Goal: Obtain resource: Download file/media

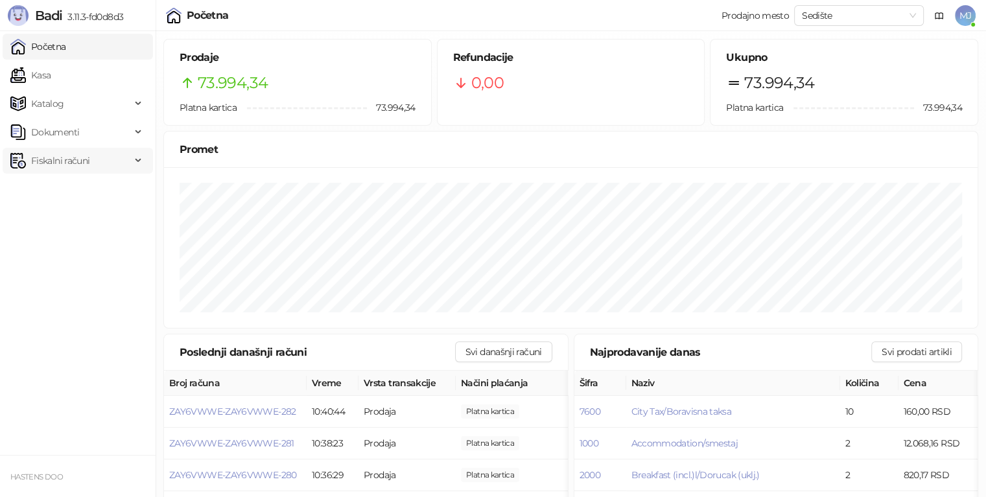
click at [78, 156] on span "Fiskalni računi" at bounding box center [60, 161] width 58 height 26
click at [70, 187] on link "Izdati računi" at bounding box center [51, 189] width 71 height 26
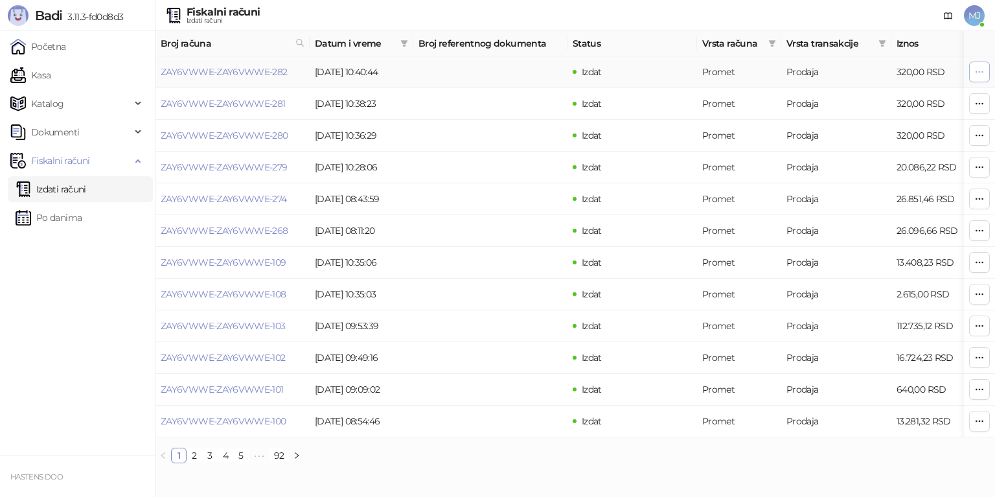
click at [975, 76] on icon "button" at bounding box center [980, 72] width 10 height 10
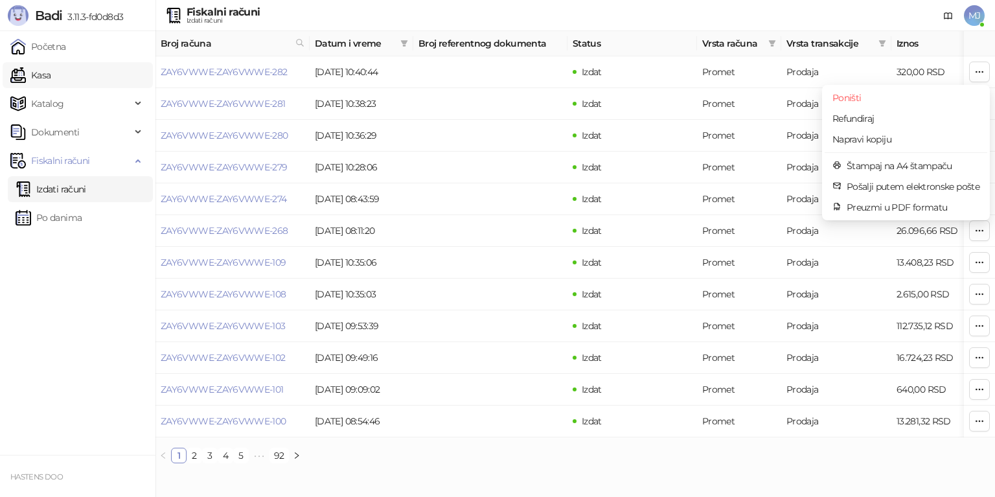
click at [51, 82] on link "Kasa" at bounding box center [30, 75] width 40 height 26
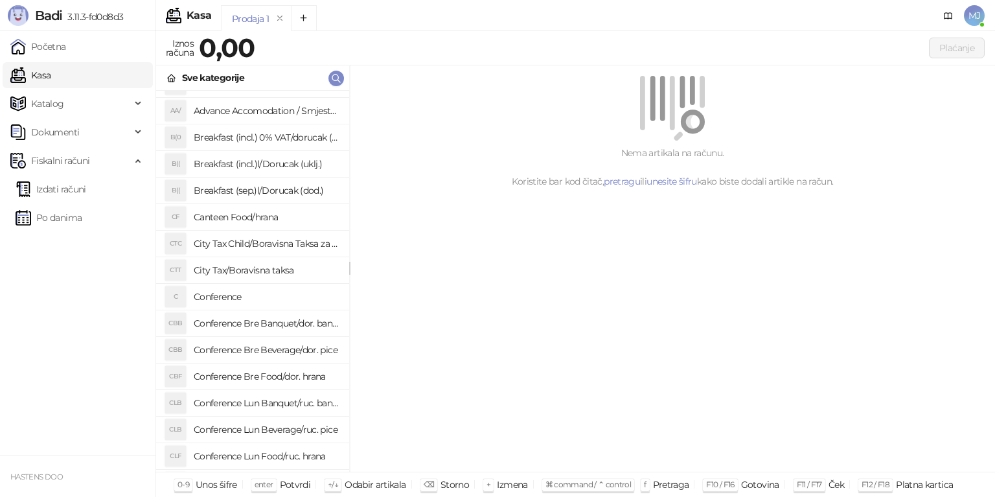
scroll to position [324, 0]
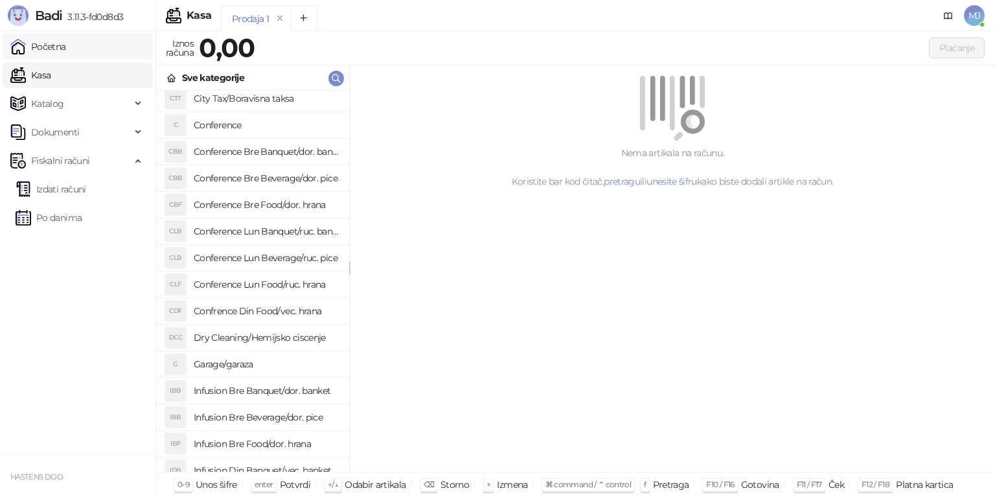
click at [66, 42] on link "Početna" at bounding box center [38, 47] width 56 height 26
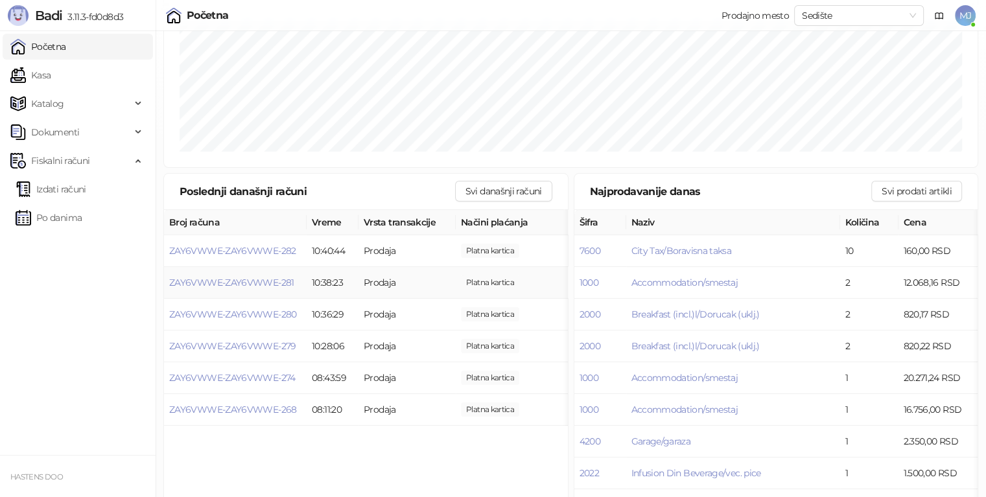
scroll to position [194, 0]
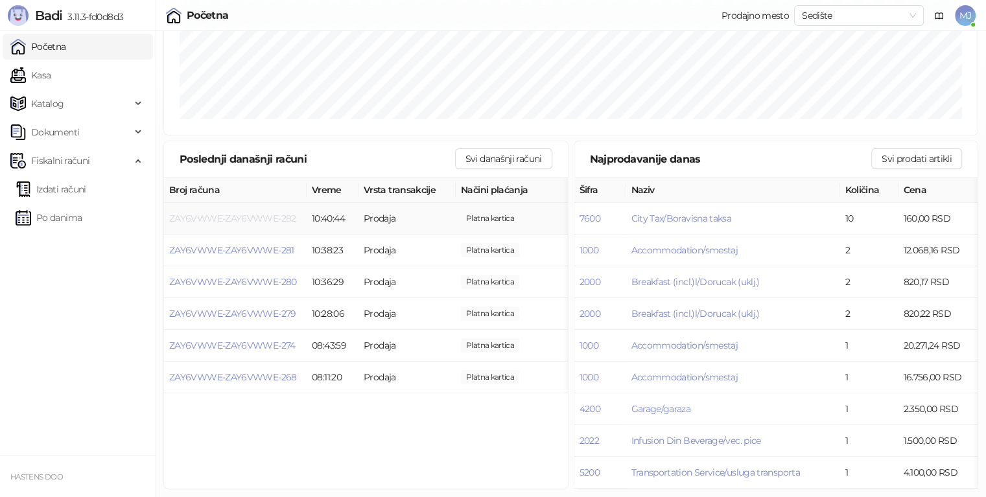
click at [266, 216] on span "ZAY6VWWE-ZAY6VWWE-282" at bounding box center [232, 219] width 127 height 12
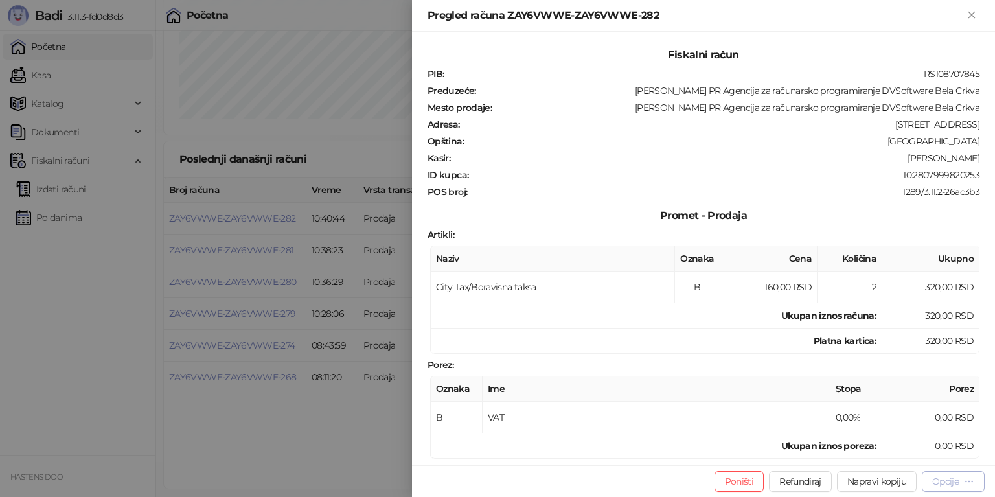
click at [968, 481] on icon "button" at bounding box center [969, 481] width 10 height 10
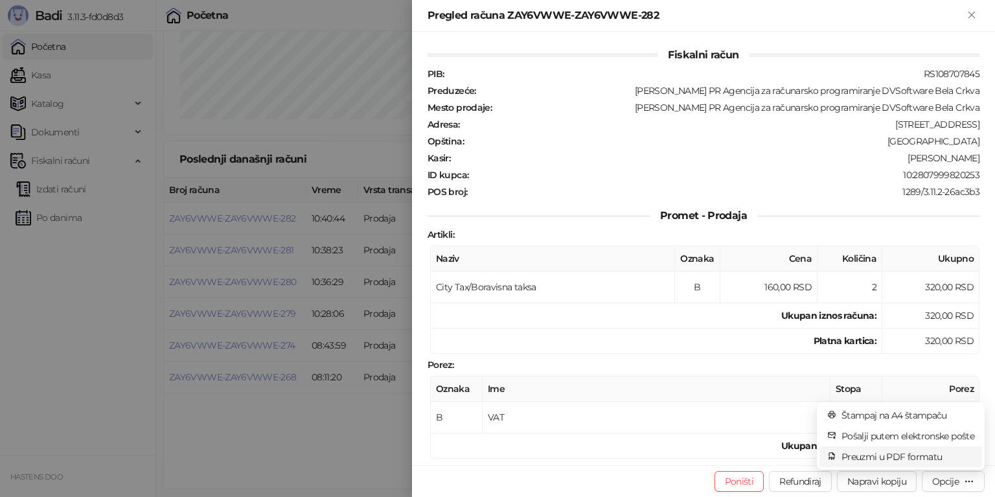
click at [928, 457] on span "Preuzmi u PDF formatu" at bounding box center [908, 457] width 133 height 14
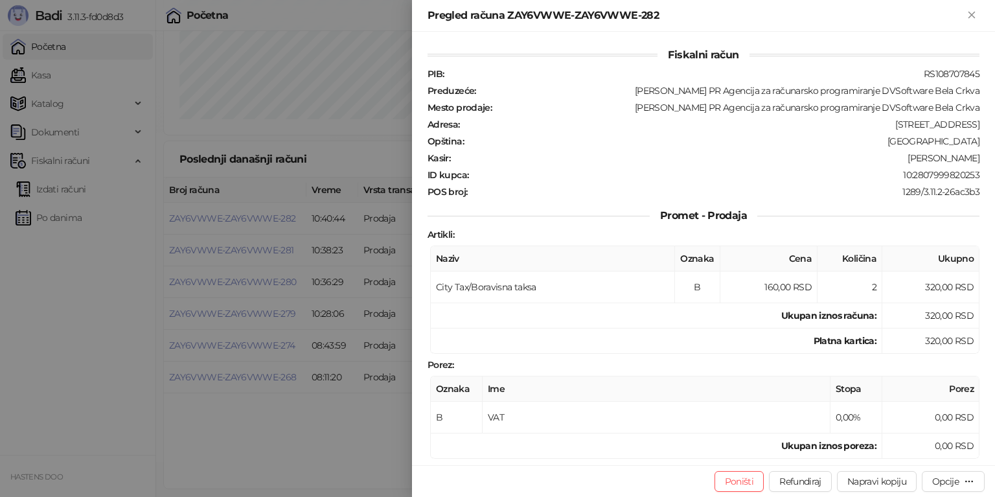
click at [347, 245] on div at bounding box center [497, 248] width 995 height 497
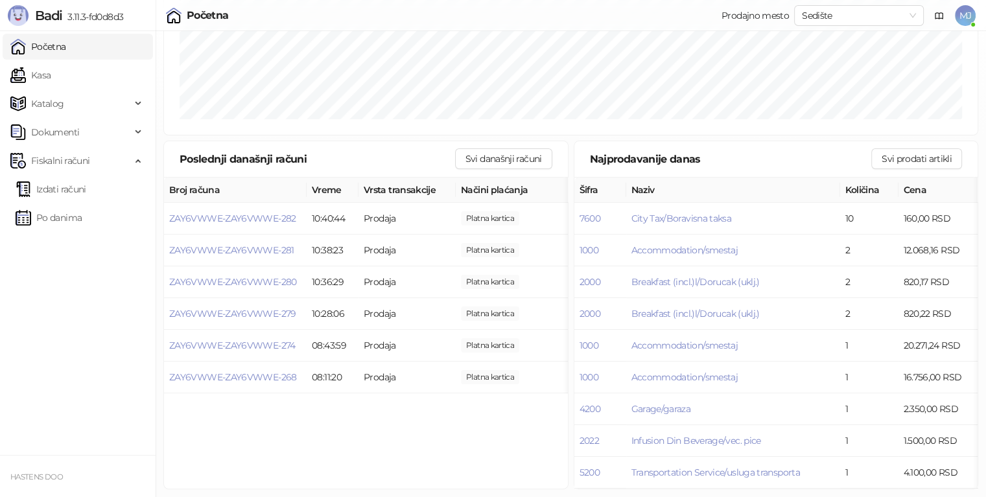
scroll to position [202, 0]
click at [965, 14] on span "MJ" at bounding box center [965, 15] width 21 height 21
click at [71, 281] on ul "Početna Kasa Katalog Dokumenti Fiskalni računi Izdati računi Po danima" at bounding box center [78, 243] width 156 height 424
click at [277, 213] on span "ZAY6VWWE-ZAY6VWWE-282" at bounding box center [232, 219] width 127 height 12
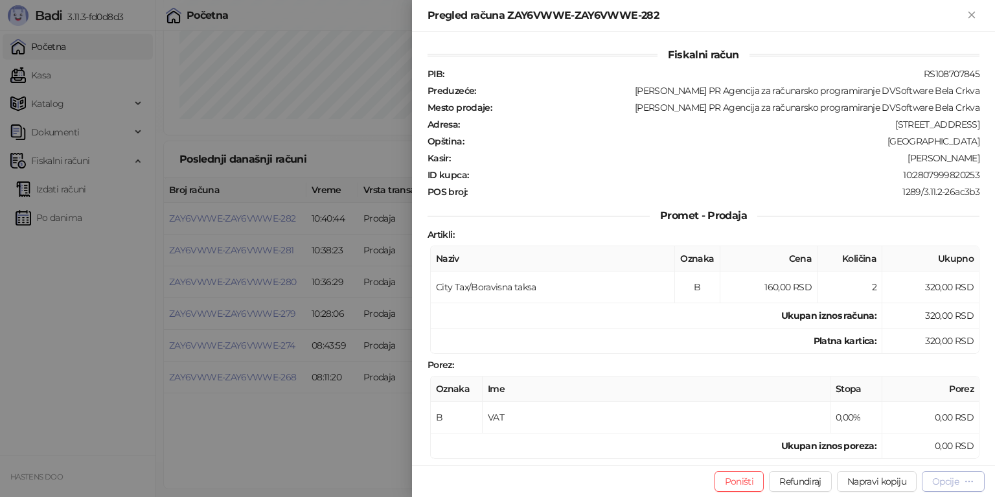
click at [953, 487] on div "Opcije" at bounding box center [953, 481] width 42 height 12
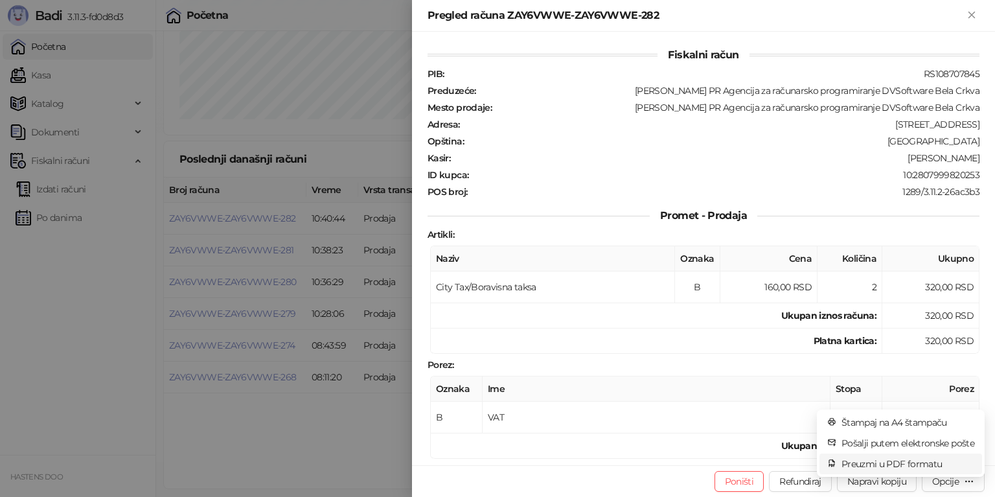
click at [923, 457] on span "Preuzmi u PDF formatu" at bounding box center [908, 464] width 133 height 14
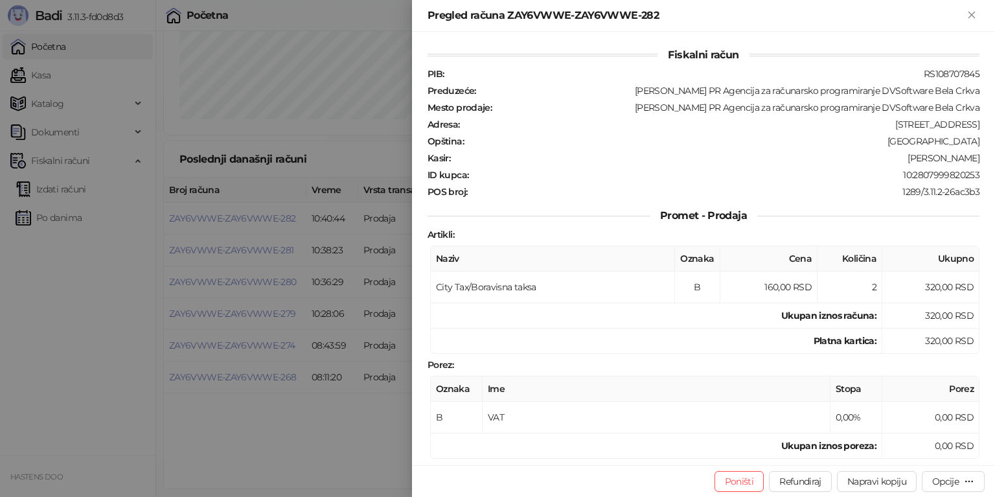
click at [193, 286] on div at bounding box center [497, 248] width 995 height 497
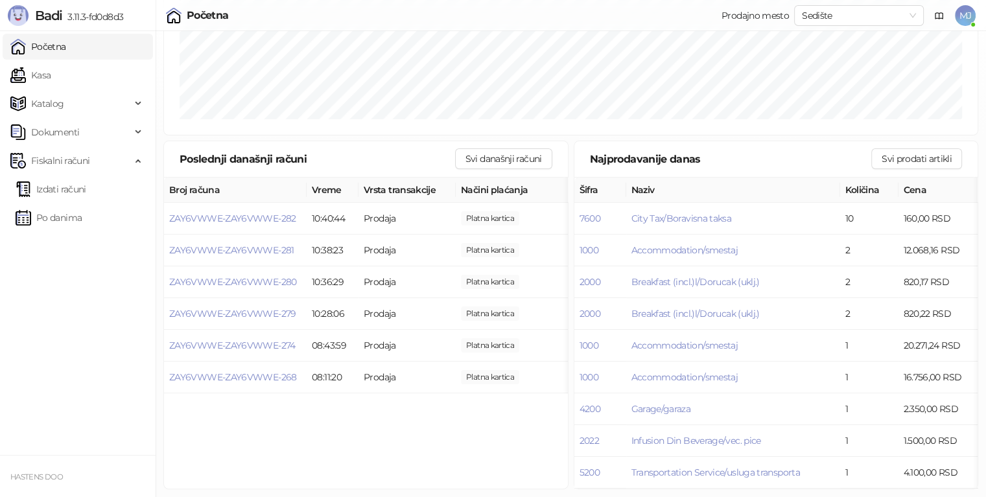
click at [51, 58] on link "Početna" at bounding box center [38, 47] width 56 height 26
click at [36, 58] on link "Početna" at bounding box center [38, 47] width 56 height 26
click at [36, 69] on link "Kasa" at bounding box center [30, 75] width 40 height 26
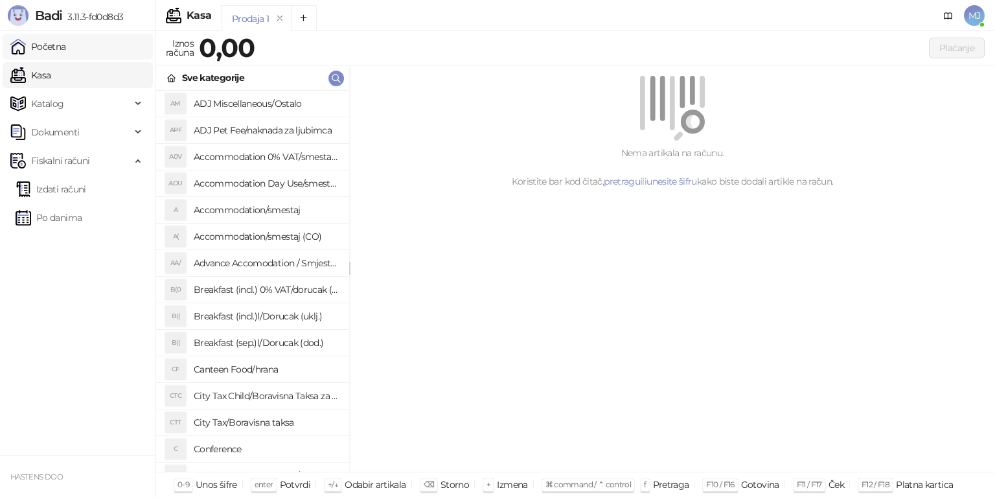
click at [43, 52] on link "Početna" at bounding box center [38, 47] width 56 height 26
